Goal: Transaction & Acquisition: Download file/media

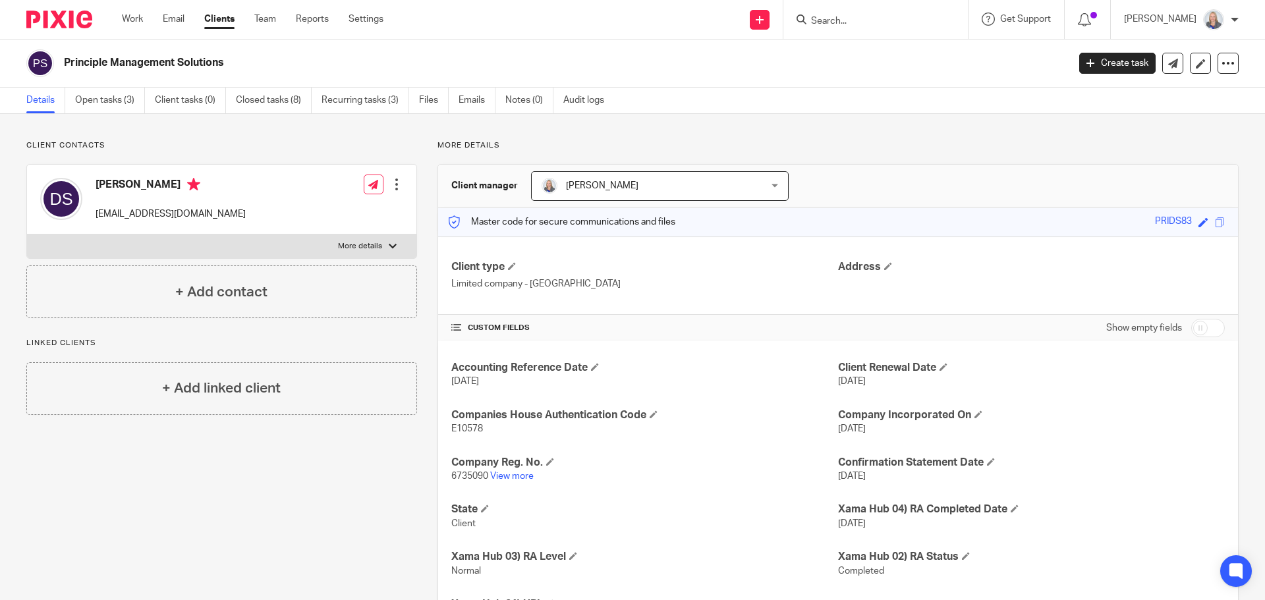
click at [839, 21] on input "Search" at bounding box center [869, 22] width 119 height 12
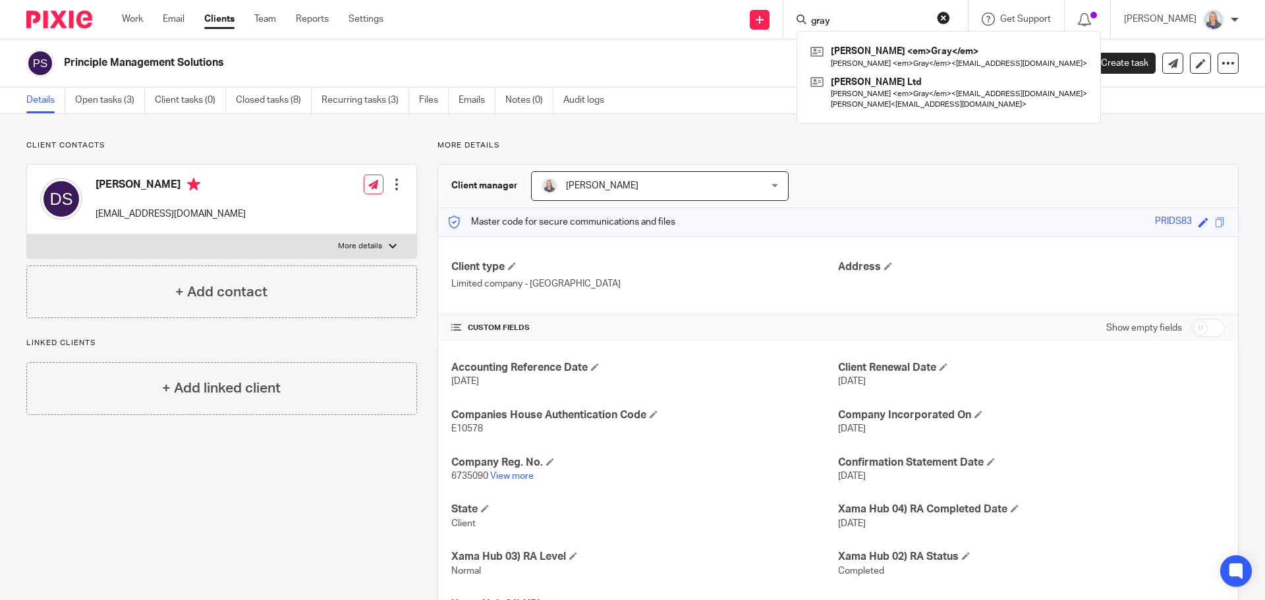
drag, startPoint x: 829, startPoint y: 20, endPoint x: 867, endPoint y: 17, distance: 38.3
click at [867, 17] on input "gray" at bounding box center [869, 22] width 119 height 12
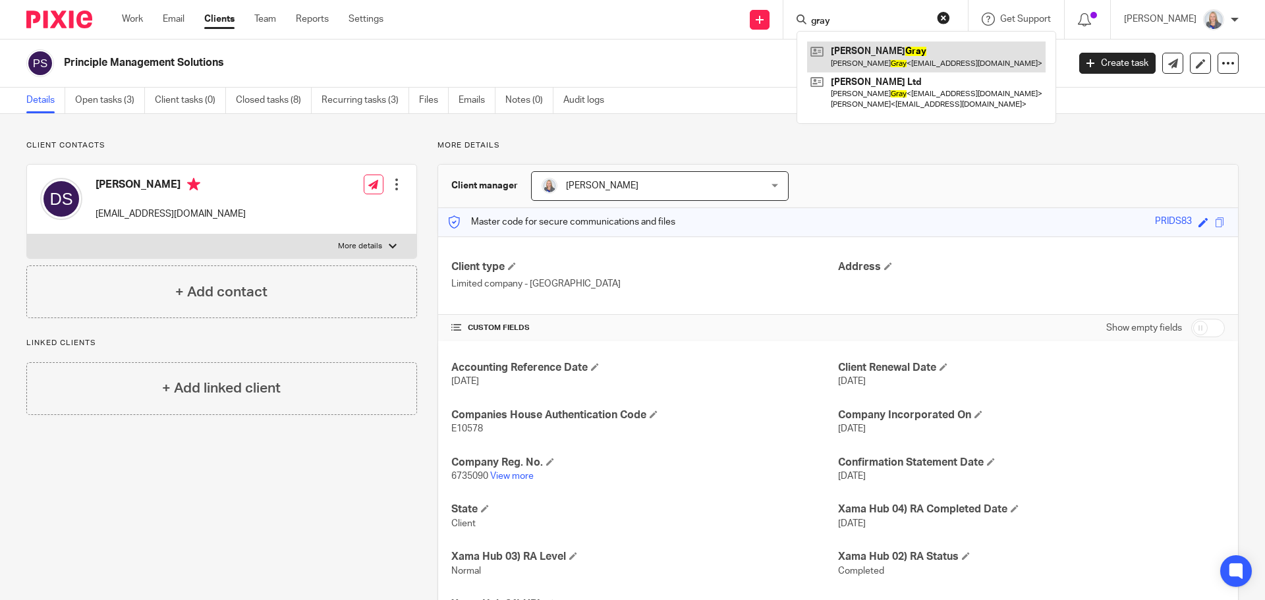
type input "gray"
click at [888, 47] on link at bounding box center [926, 56] width 238 height 30
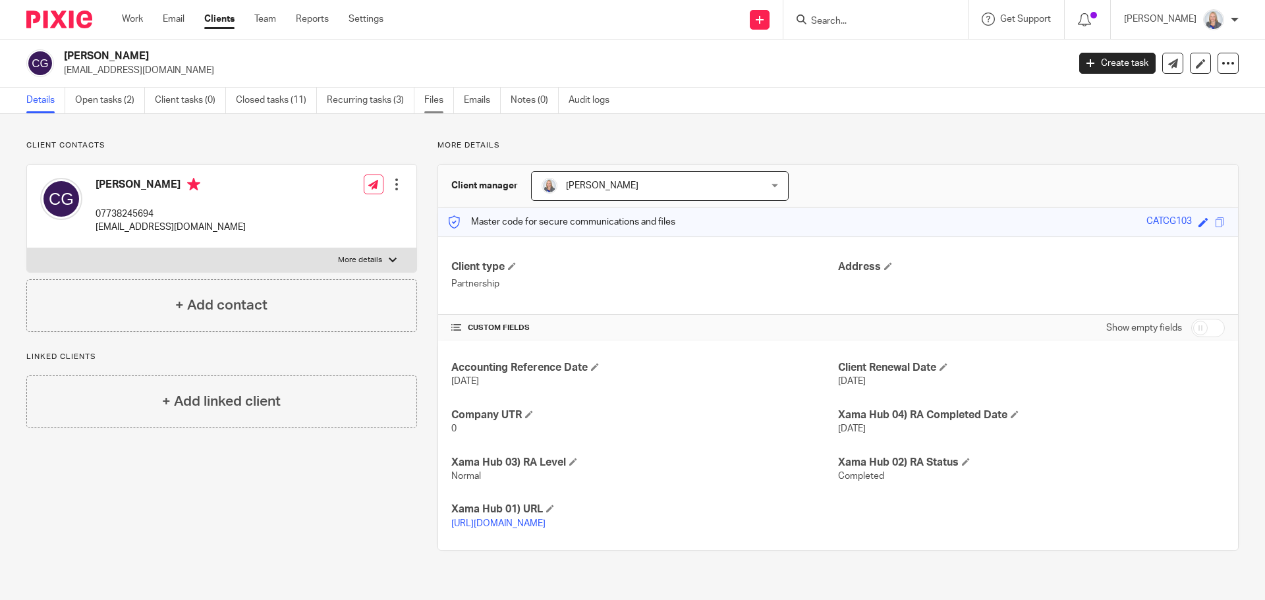
click at [433, 97] on link "Files" at bounding box center [439, 101] width 30 height 26
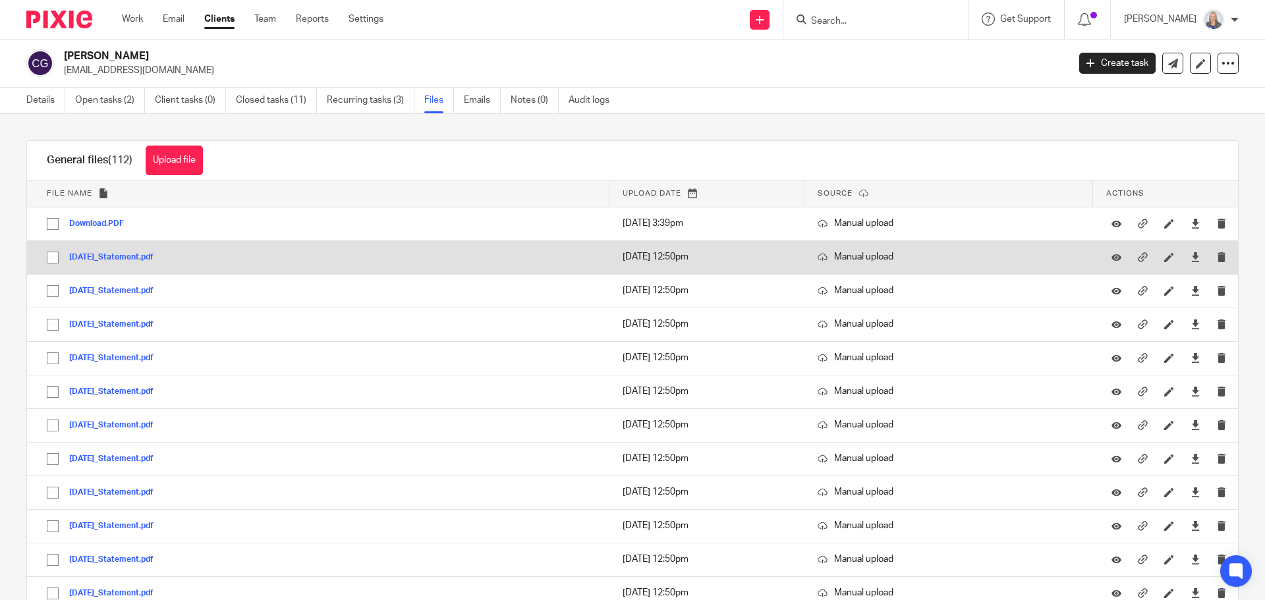
click at [51, 258] on input "checkbox" at bounding box center [52, 257] width 25 height 25
checkbox input "true"
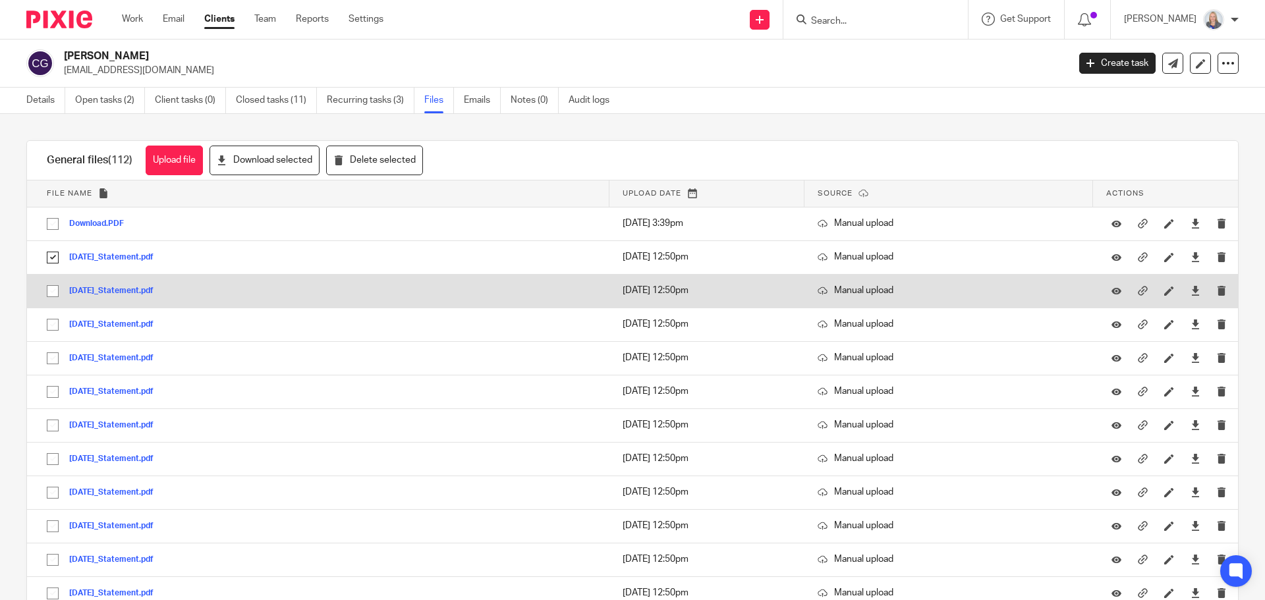
click at [50, 281] on input "checkbox" at bounding box center [52, 291] width 25 height 25
checkbox input "true"
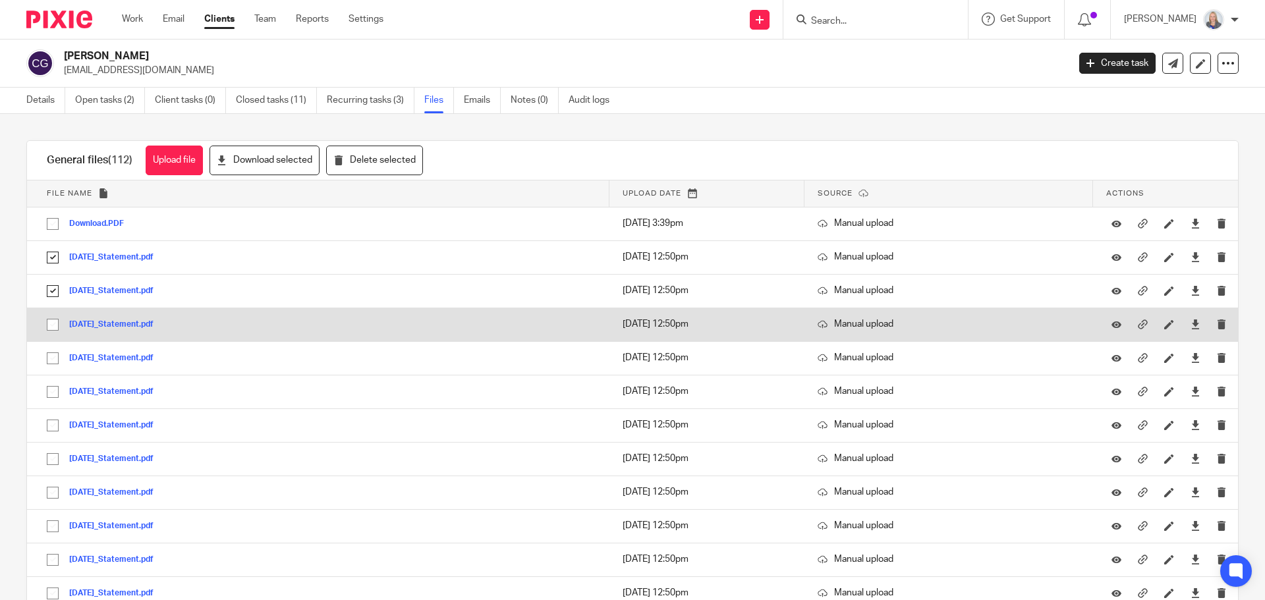
click at [49, 323] on input "checkbox" at bounding box center [52, 324] width 25 height 25
checkbox input "true"
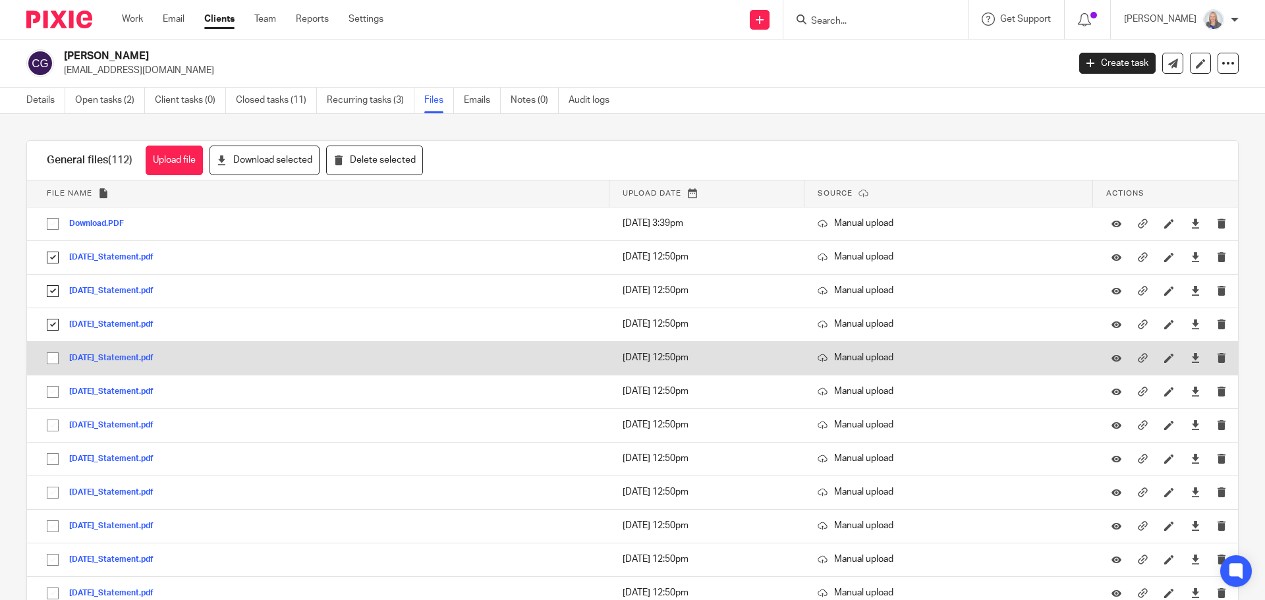
click at [51, 355] on input "checkbox" at bounding box center [52, 358] width 25 height 25
checkbox input "true"
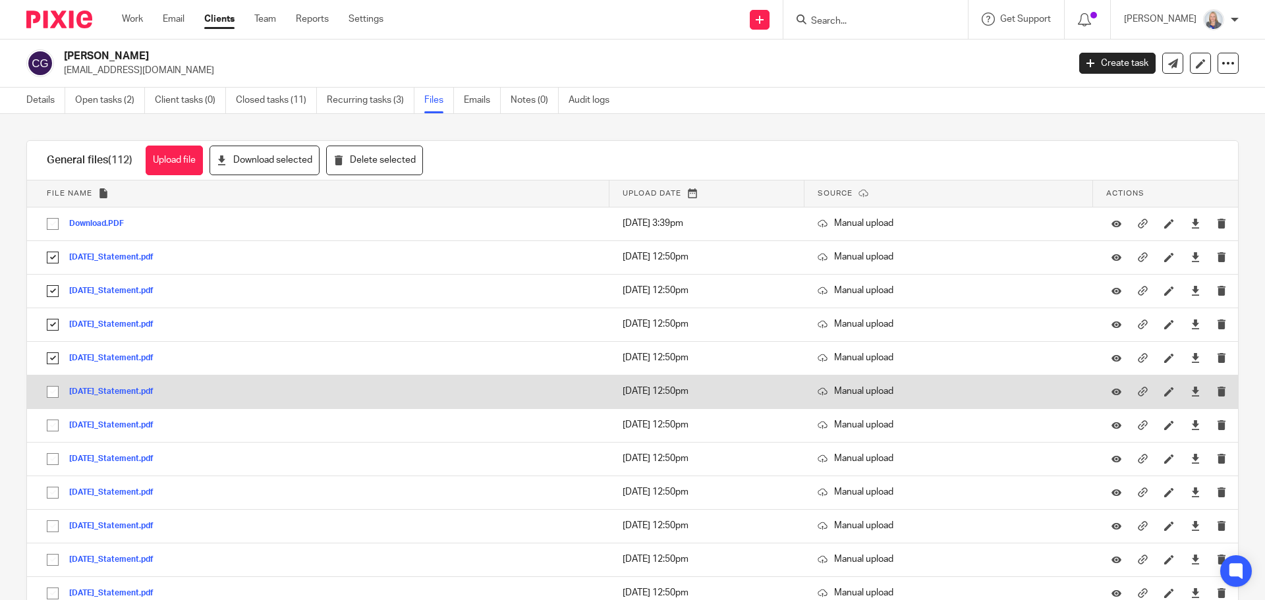
click at [45, 391] on input "checkbox" at bounding box center [52, 391] width 25 height 25
checkbox input "true"
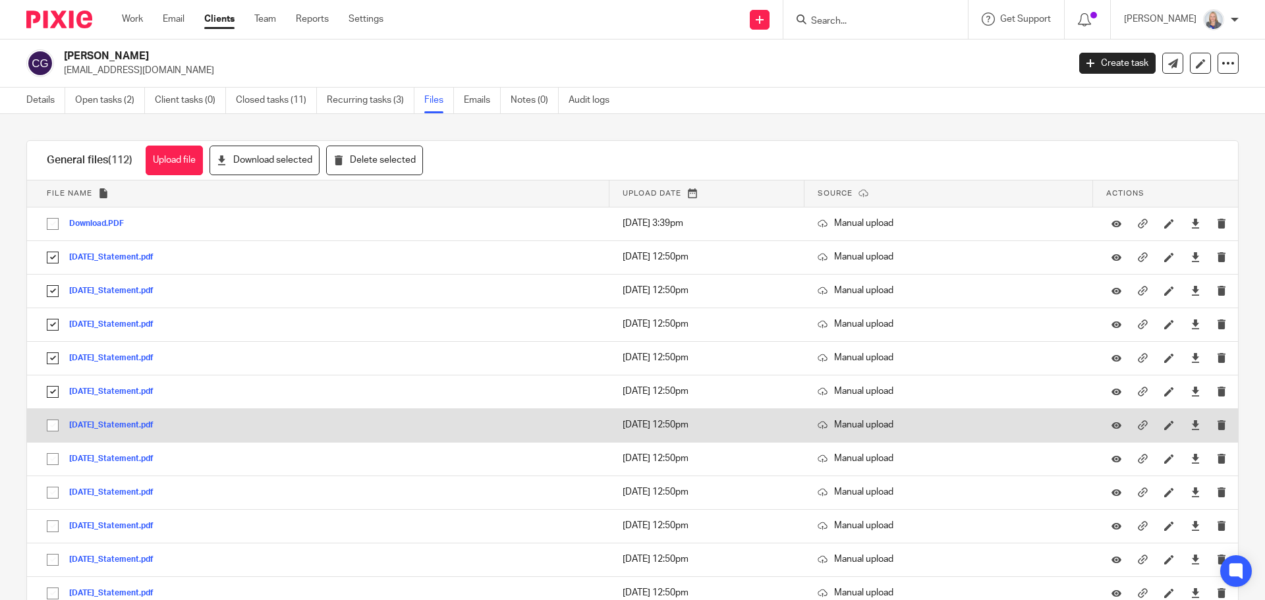
click at [46, 427] on input "checkbox" at bounding box center [52, 425] width 25 height 25
checkbox input "true"
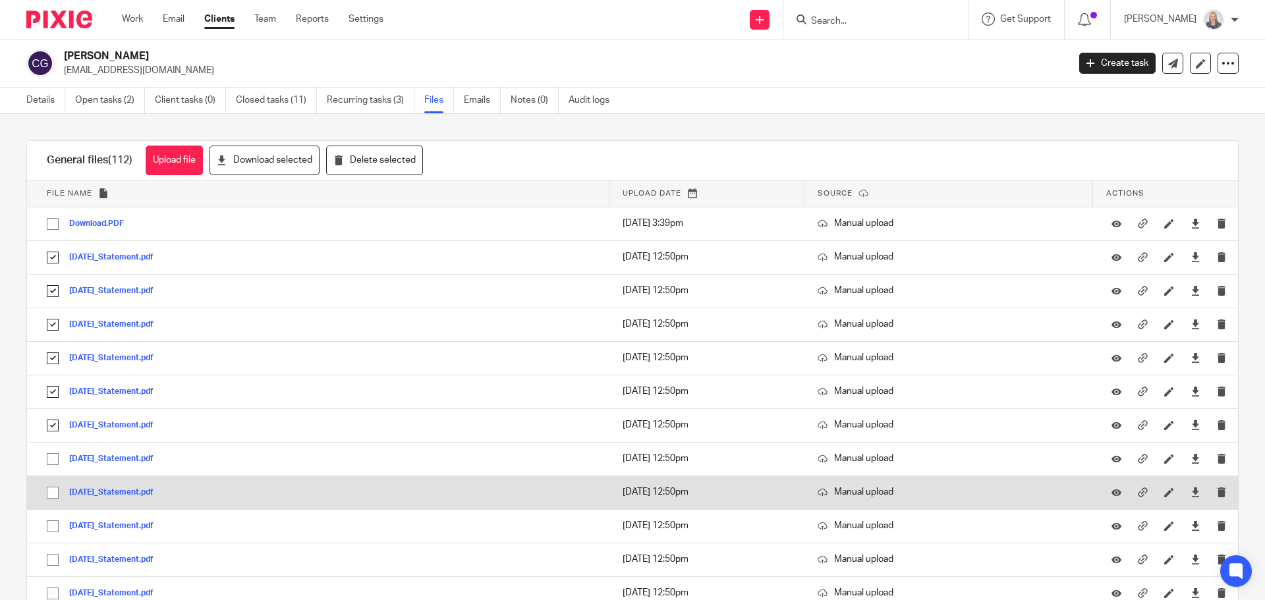
drag, startPoint x: 53, startPoint y: 456, endPoint x: 50, endPoint y: 480, distance: 23.9
click at [53, 457] on input "checkbox" at bounding box center [52, 459] width 25 height 25
checkbox input "true"
drag, startPoint x: 49, startPoint y: 489, endPoint x: 49, endPoint y: 497, distance: 7.9
click at [49, 491] on input "checkbox" at bounding box center [52, 492] width 25 height 25
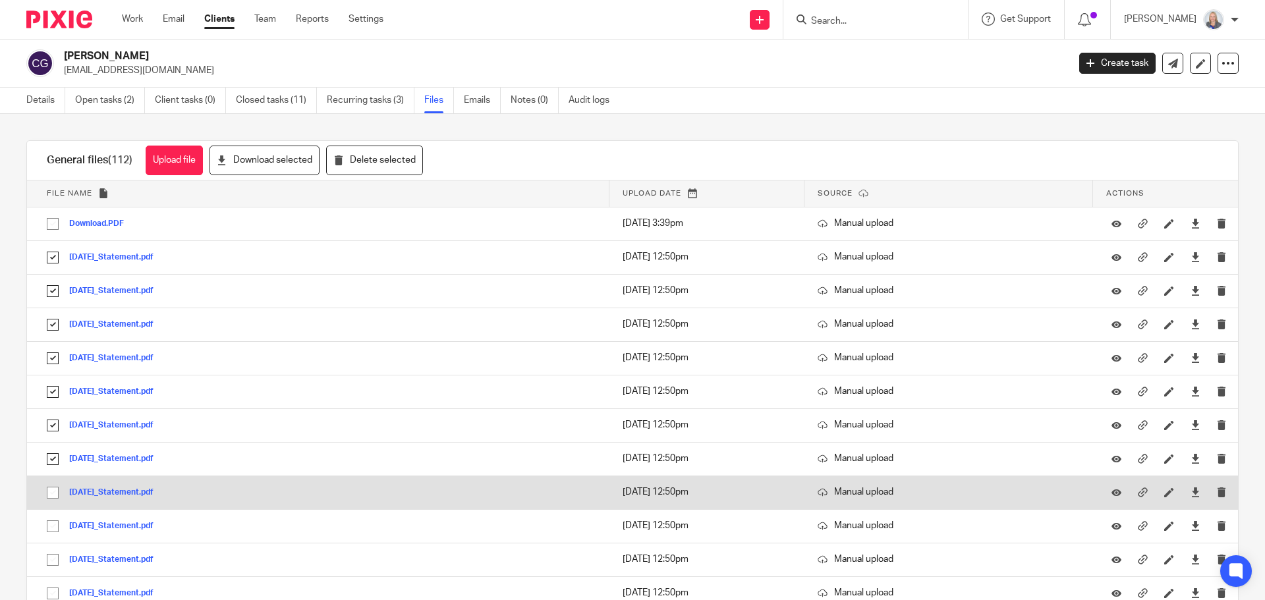
checkbox input "true"
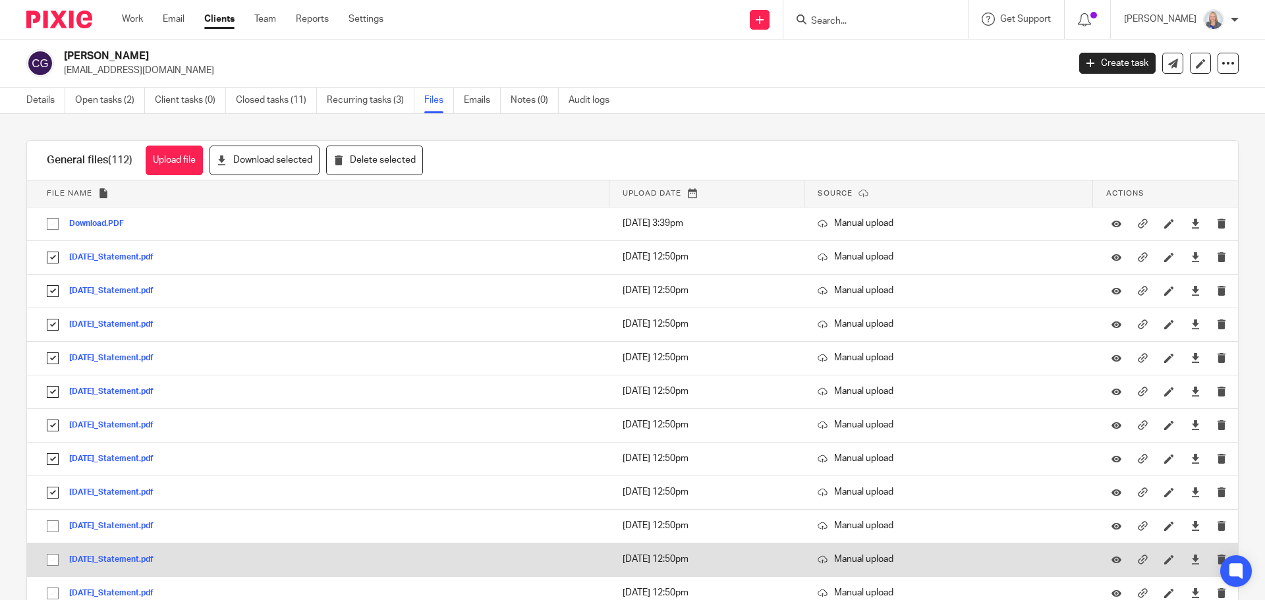
drag, startPoint x: 53, startPoint y: 529, endPoint x: 49, endPoint y: 546, distance: 17.6
click at [53, 530] on input "checkbox" at bounding box center [52, 526] width 25 height 25
checkbox input "true"
click at [46, 561] on input "checkbox" at bounding box center [52, 559] width 25 height 25
checkbox input "true"
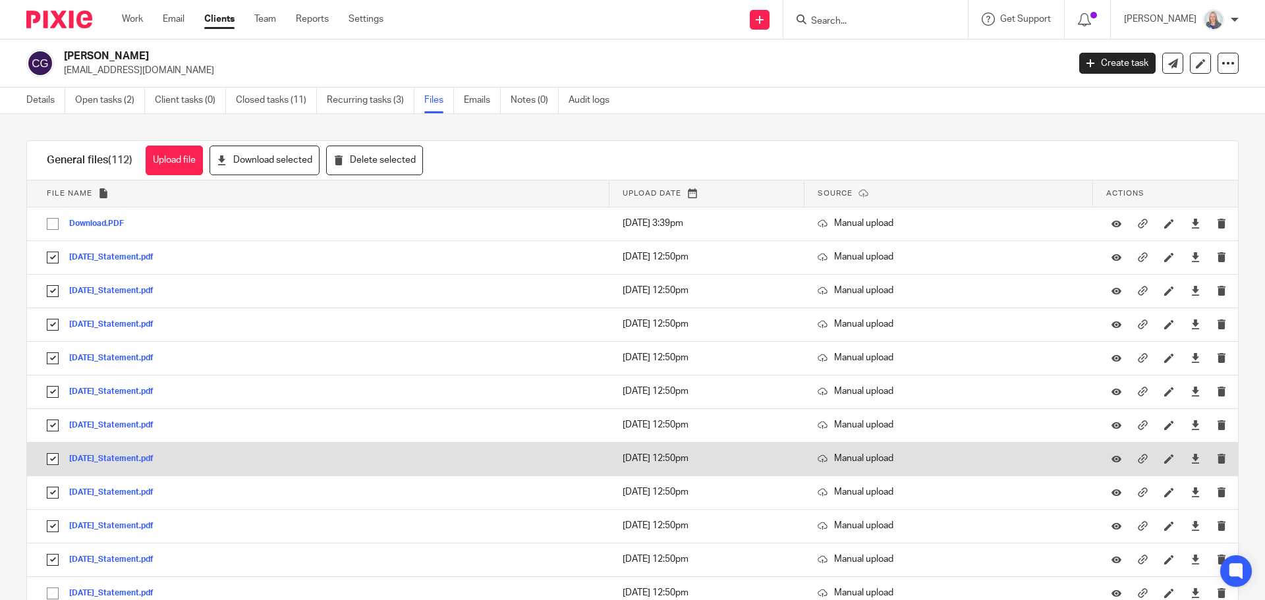
scroll to position [132, 0]
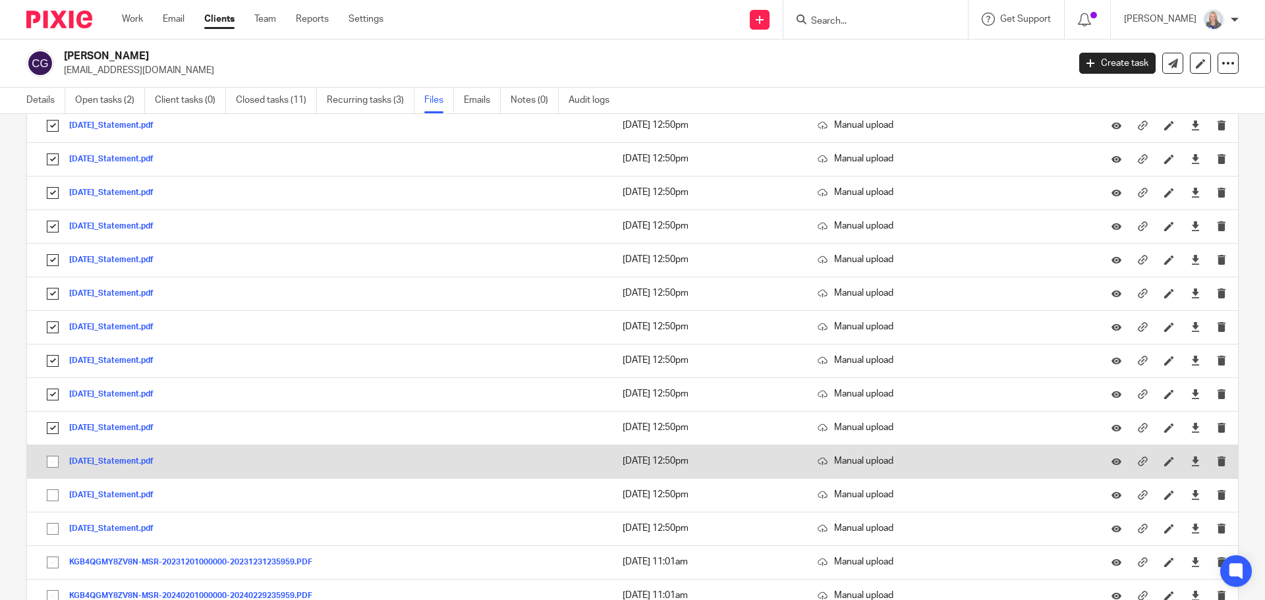
click at [55, 459] on input "checkbox" at bounding box center [52, 461] width 25 height 25
checkbox input "true"
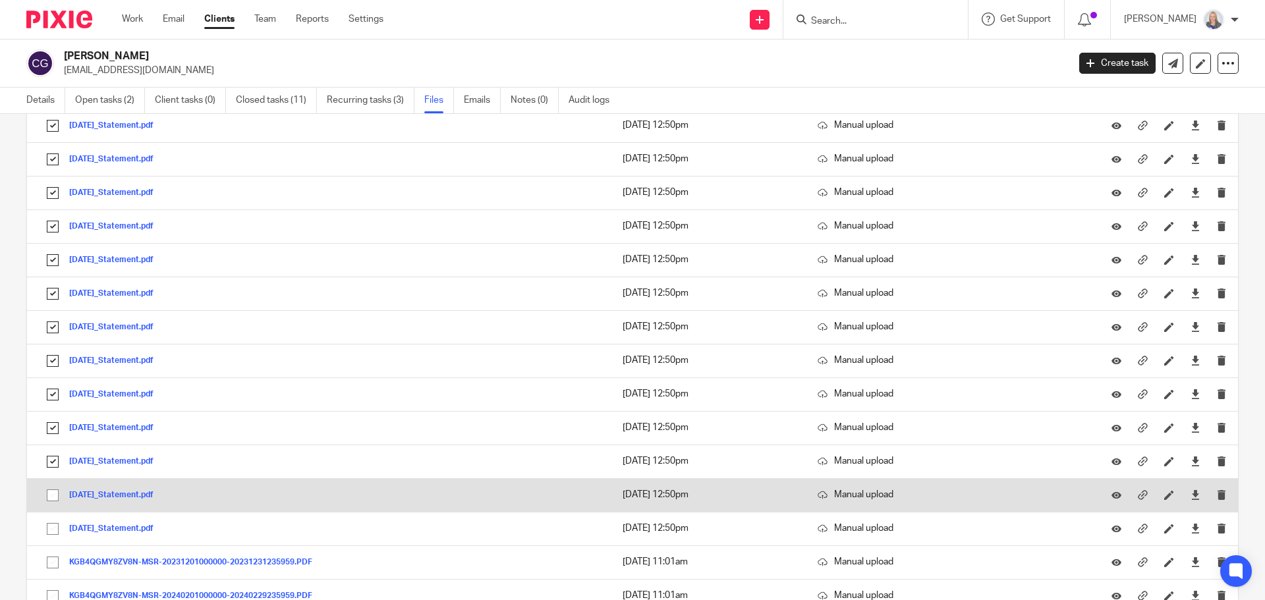
click at [51, 495] on input "checkbox" at bounding box center [52, 495] width 25 height 25
checkbox input "true"
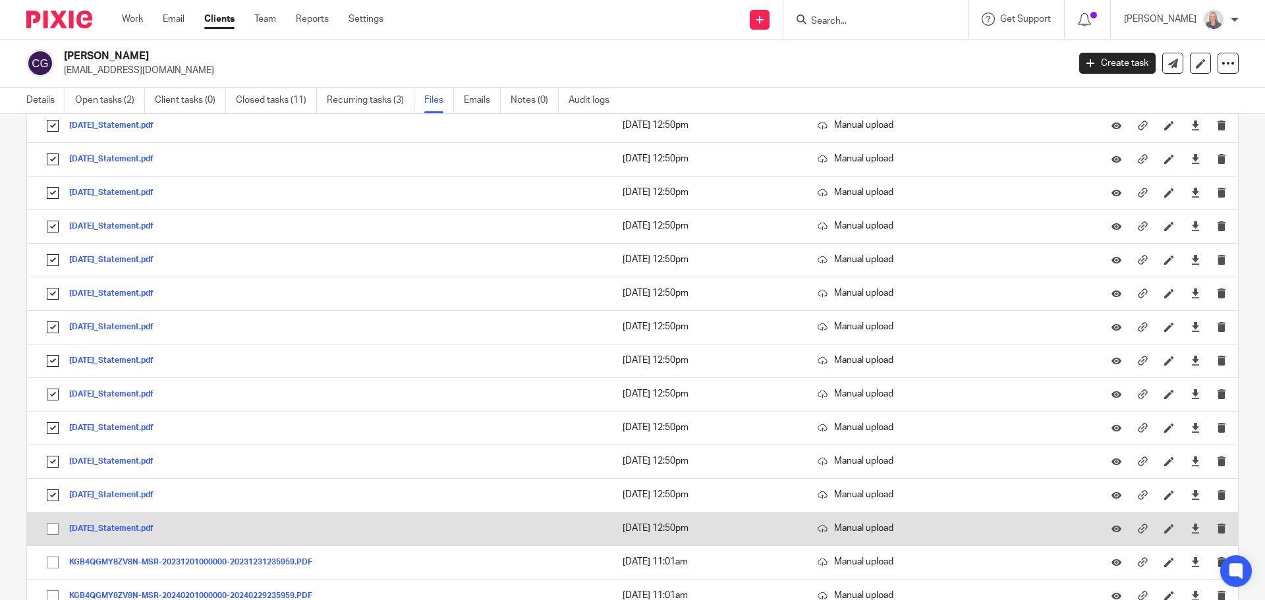
click at [50, 528] on input "checkbox" at bounding box center [52, 528] width 25 height 25
checkbox input "true"
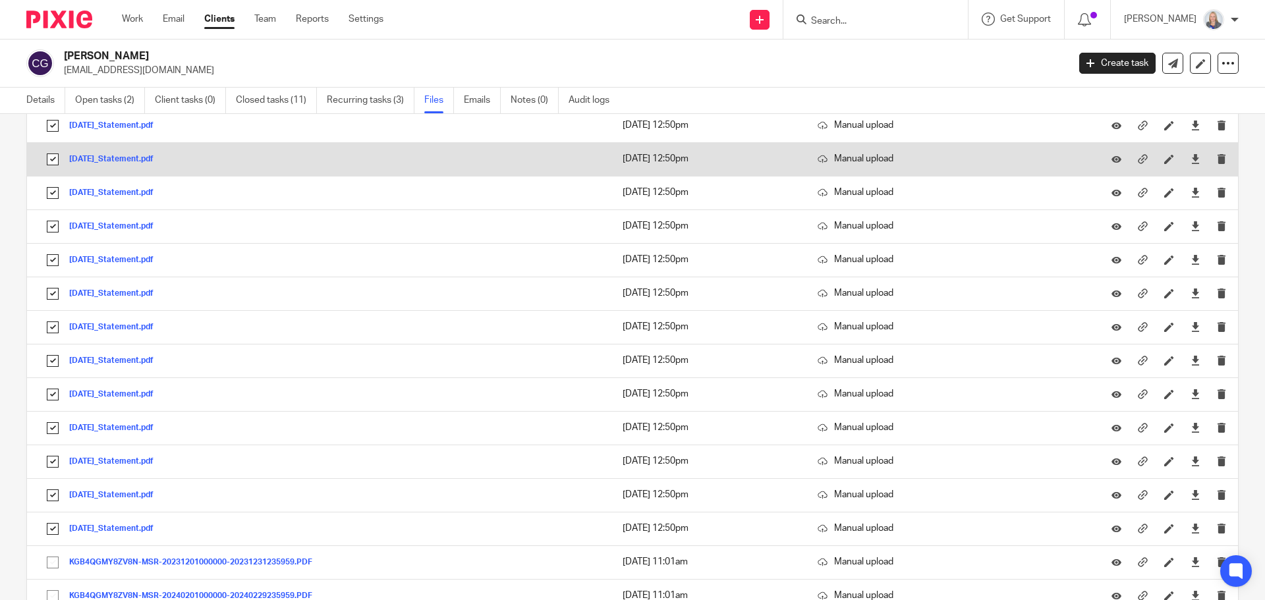
scroll to position [0, 0]
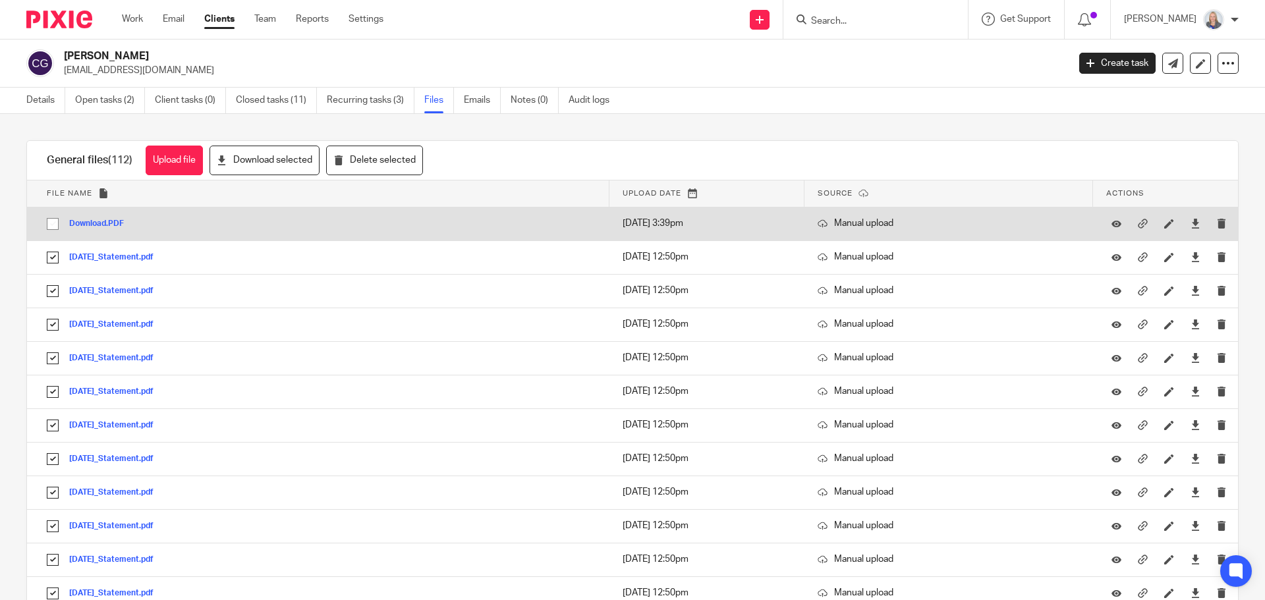
click at [51, 223] on input "checkbox" at bounding box center [52, 223] width 25 height 25
checkbox input "true"
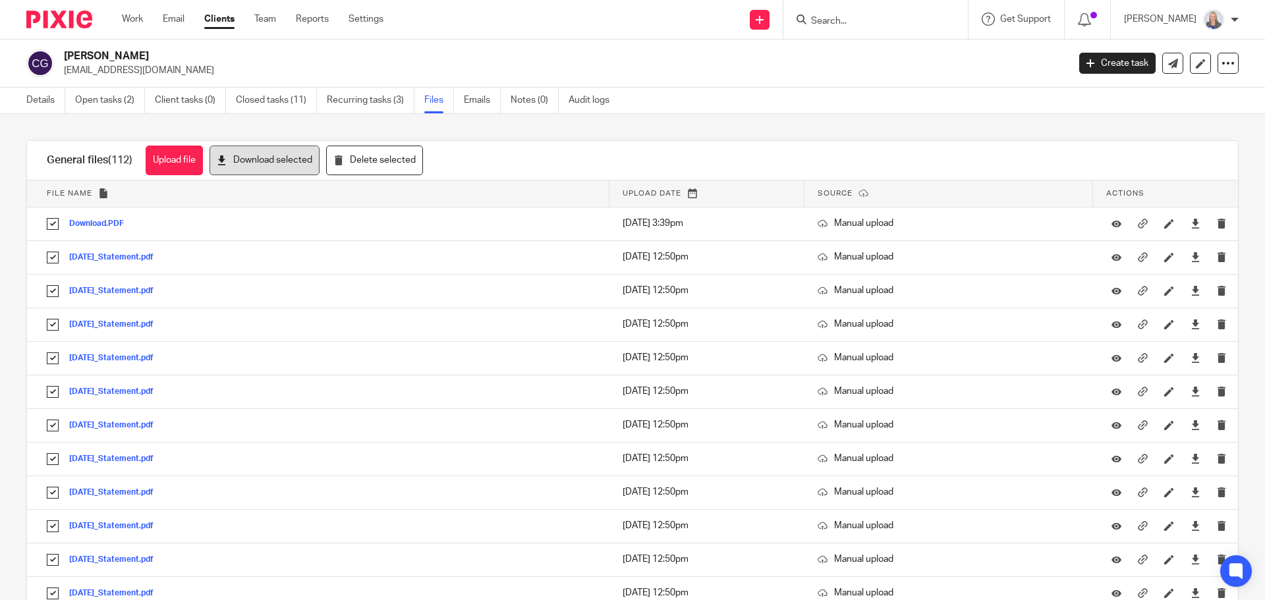
click at [254, 161] on button "Download selected" at bounding box center [264, 161] width 110 height 30
